Goal: Information Seeking & Learning: Learn about a topic

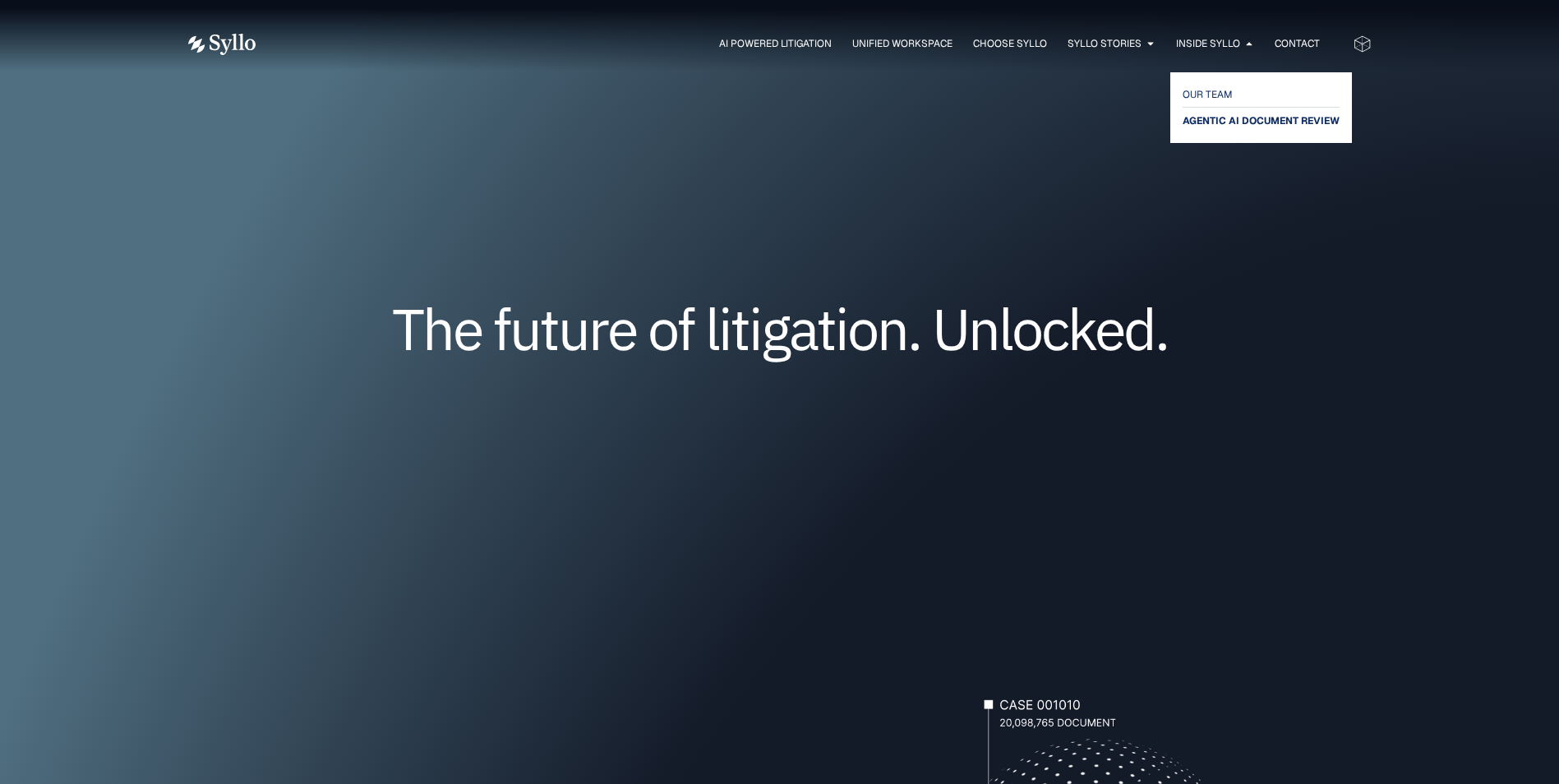
click at [1239, 121] on span "AGENTIC AI DOCUMENT REVIEW" at bounding box center [1261, 121] width 157 height 19
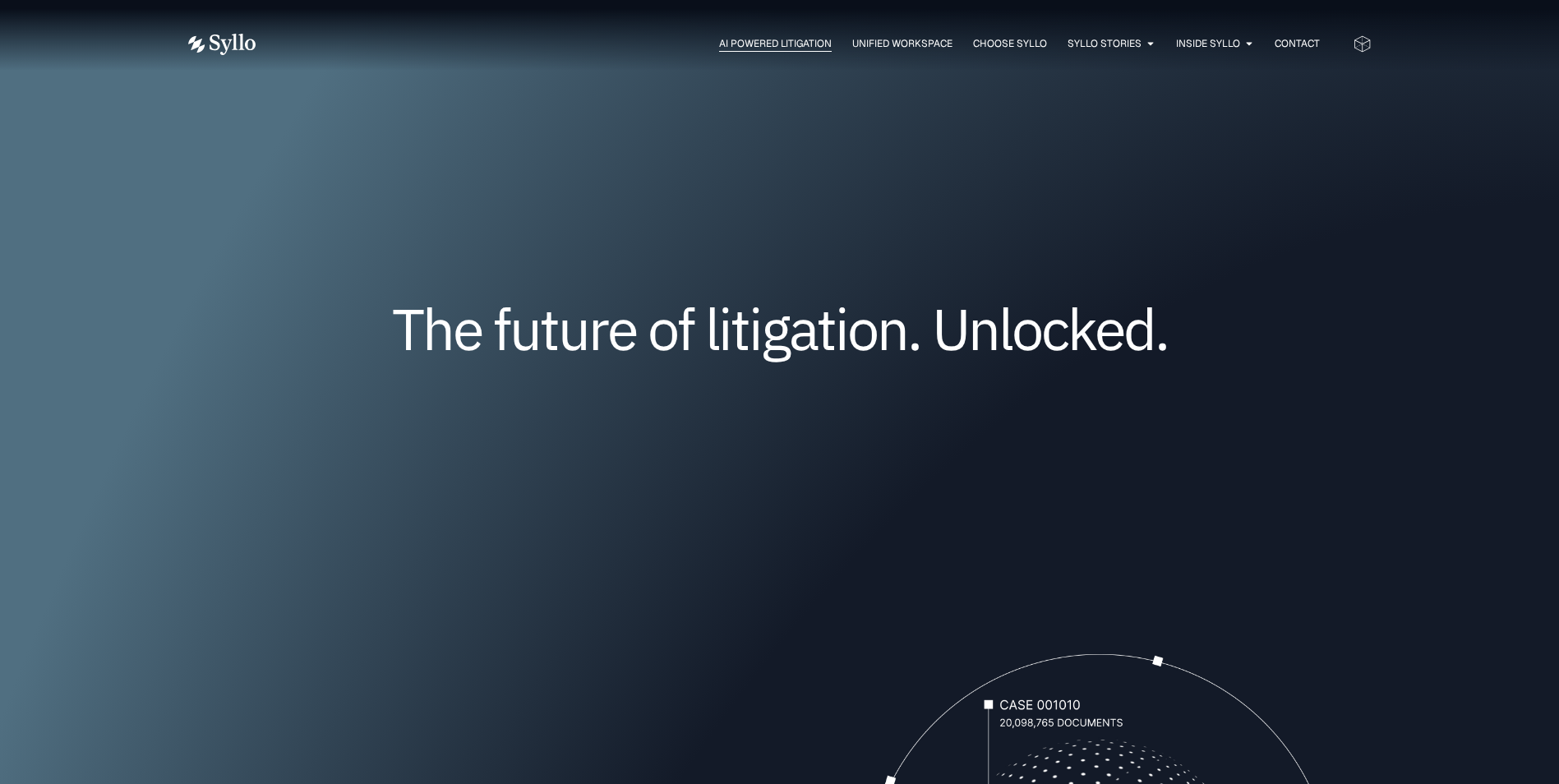
click at [779, 36] on span "AI Powered Litigation" at bounding box center [775, 44] width 112 height 15
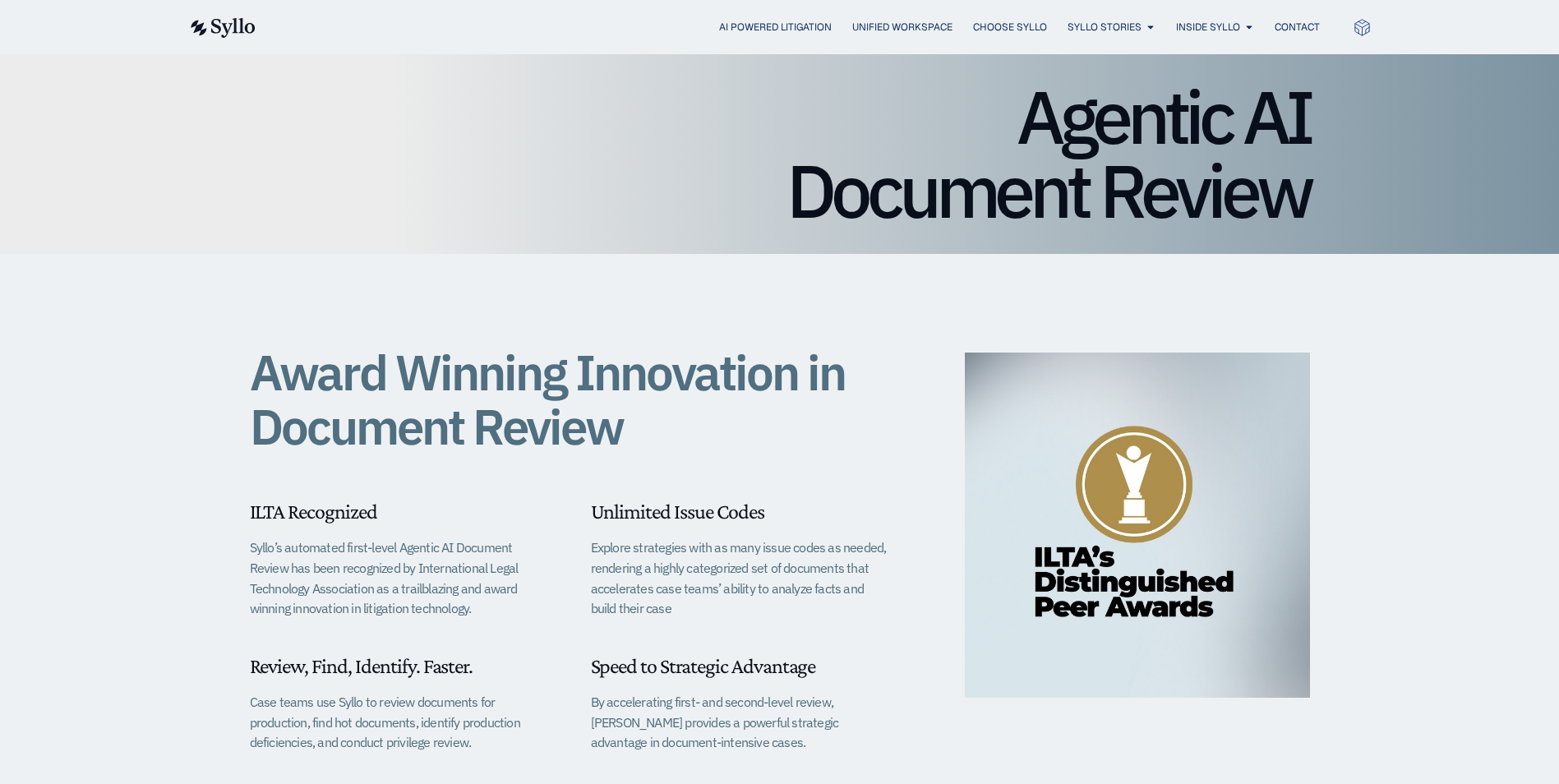
scroll to position [411, 0]
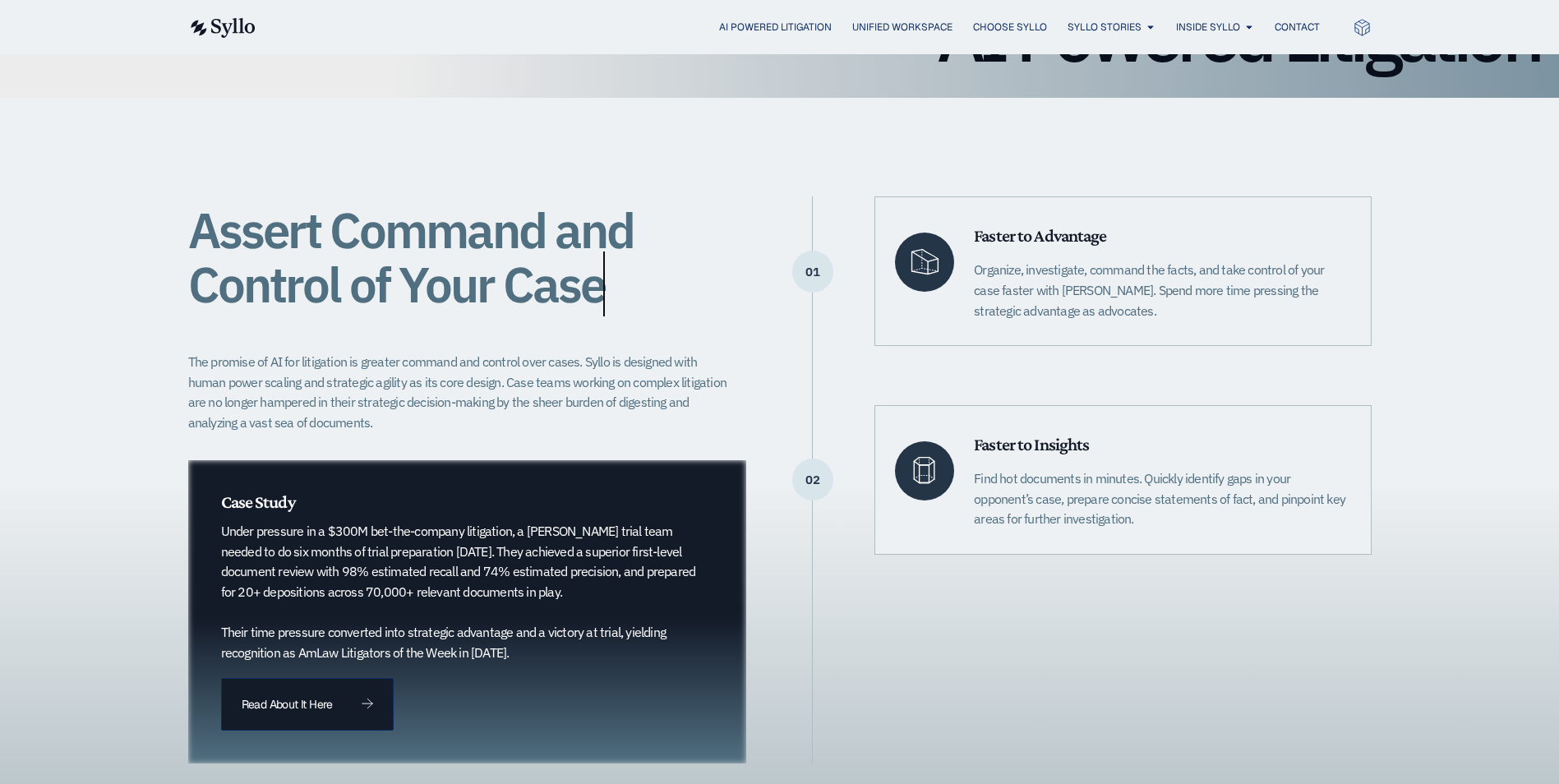
scroll to position [411, 0]
